Goal: Task Accomplishment & Management: Manage account settings

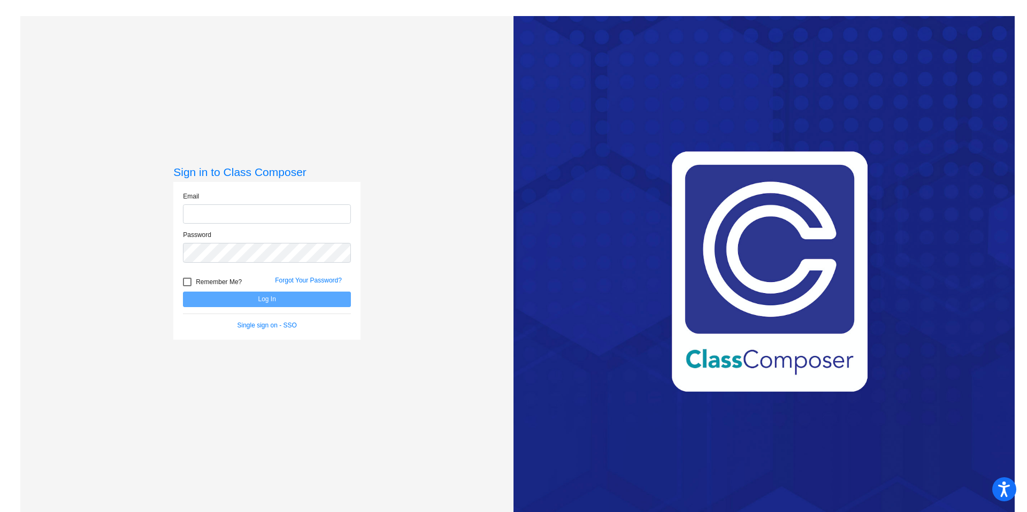
type input "emily_bruland@lkstevens.wednet.edu"
click at [285, 298] on button "Log In" at bounding box center [267, 300] width 168 height 16
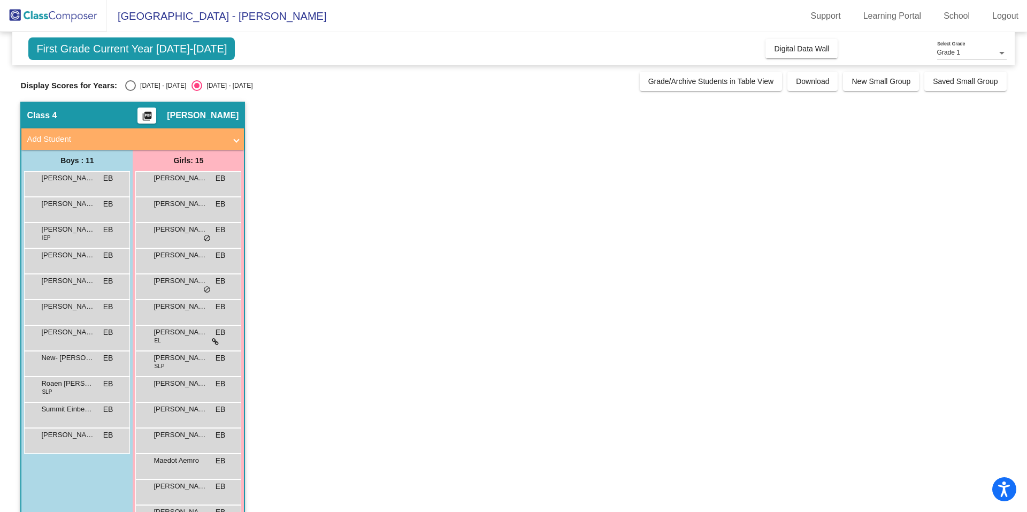
drag, startPoint x: 129, startPoint y: 81, endPoint x: 154, endPoint y: 89, distance: 25.7
click at [131, 81] on div "Select an option" at bounding box center [130, 85] width 11 height 11
click at [131, 91] on input "2024 - 2025" at bounding box center [130, 91] width 1 height 1
radio input "true"
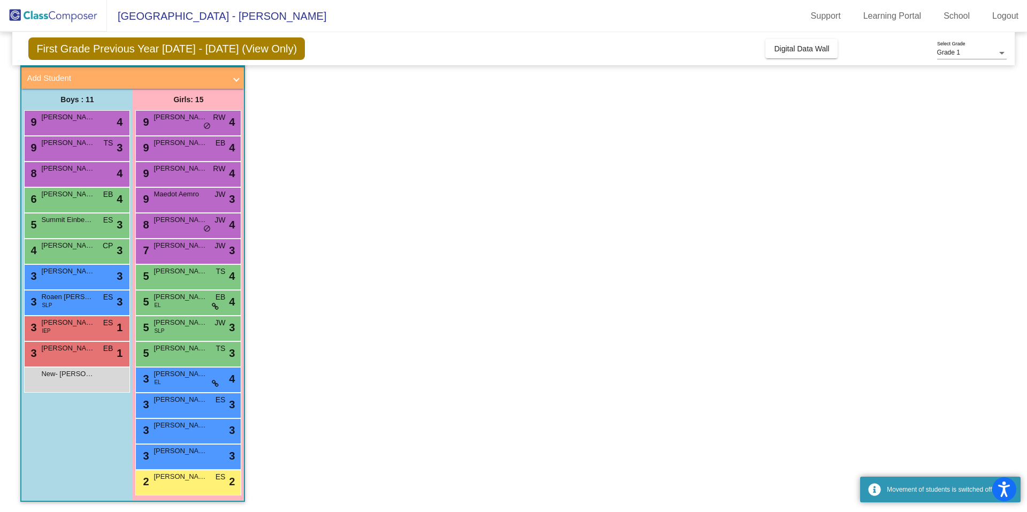
scroll to position [62, 0]
